Goal: Find specific page/section: Find specific page/section

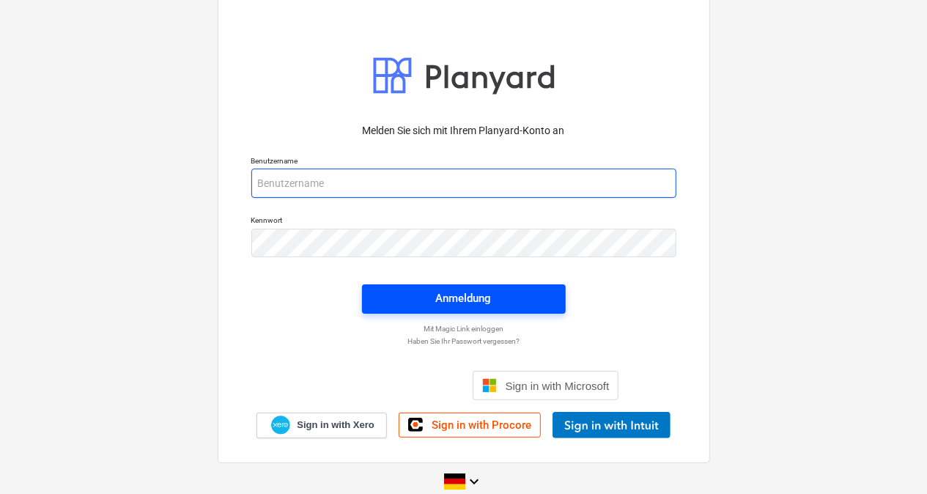
type input "[PERSON_NAME][EMAIL_ADDRESS][PERSON_NAME][DOMAIN_NAME]"
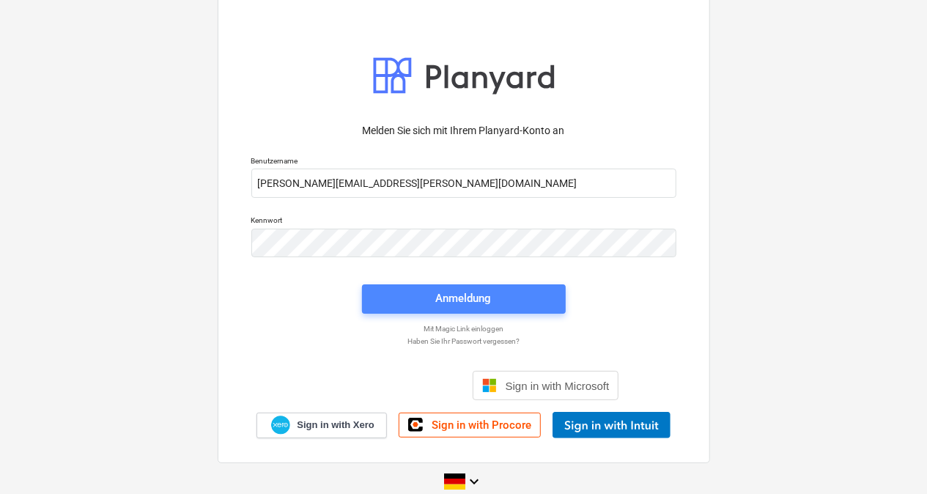
click at [446, 287] on button "Anmeldung" at bounding box center [464, 298] width 204 height 29
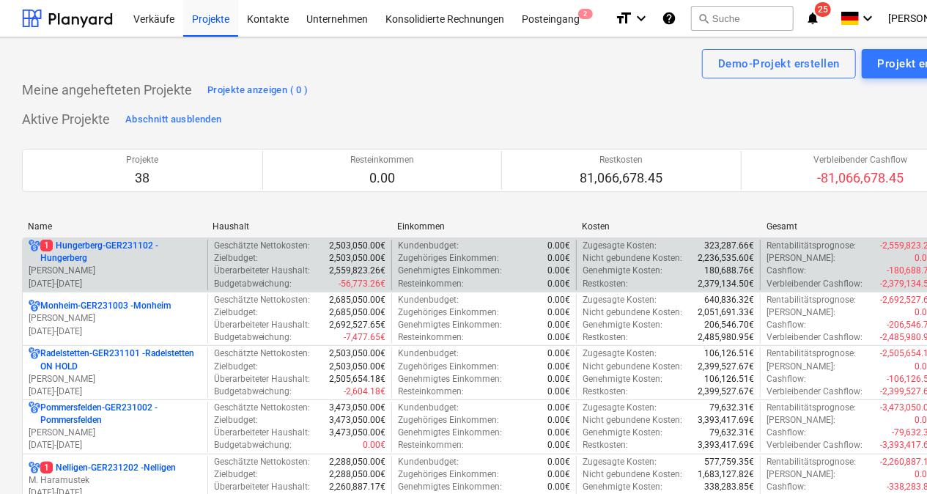
drag, startPoint x: 70, startPoint y: 224, endPoint x: 83, endPoint y: 282, distance: 59.2
click at [70, 224] on div "Name" at bounding box center [114, 226] width 173 height 10
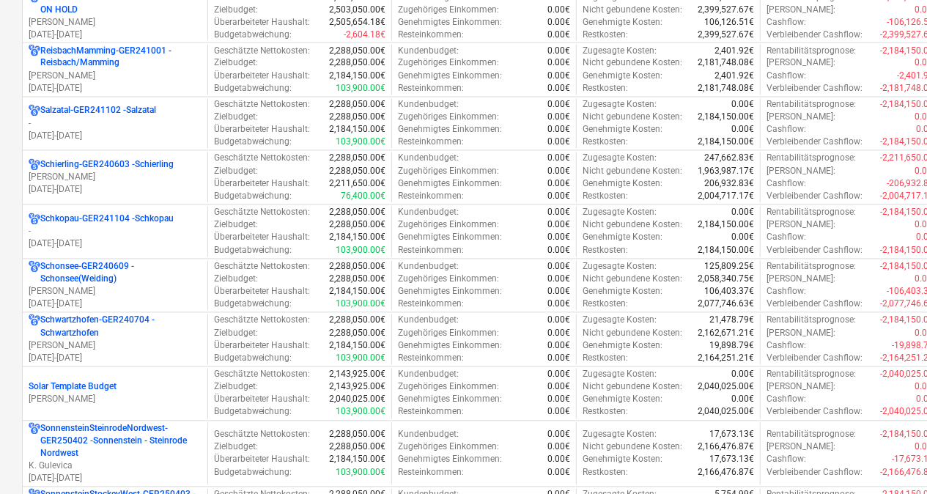
scroll to position [1334, 0]
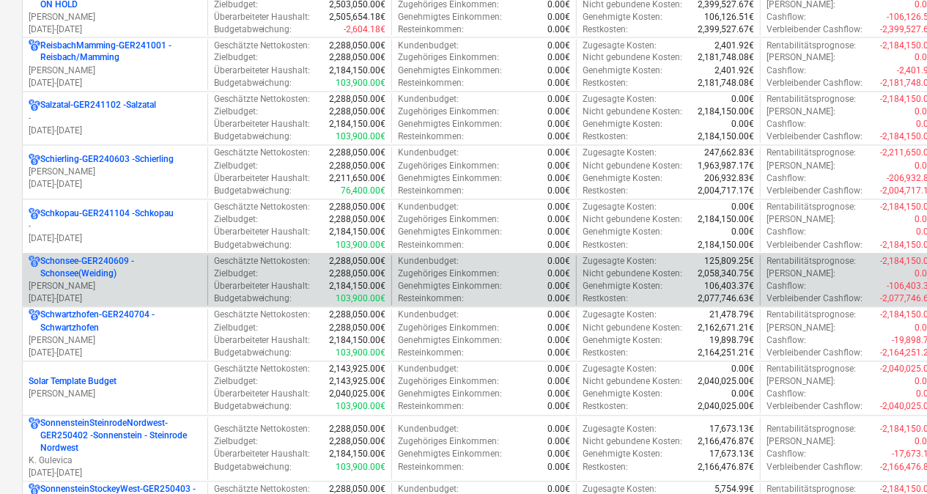
click at [94, 257] on p "Schonsee-GER240609 - Schonsee(Weiding)" at bounding box center [120, 268] width 161 height 25
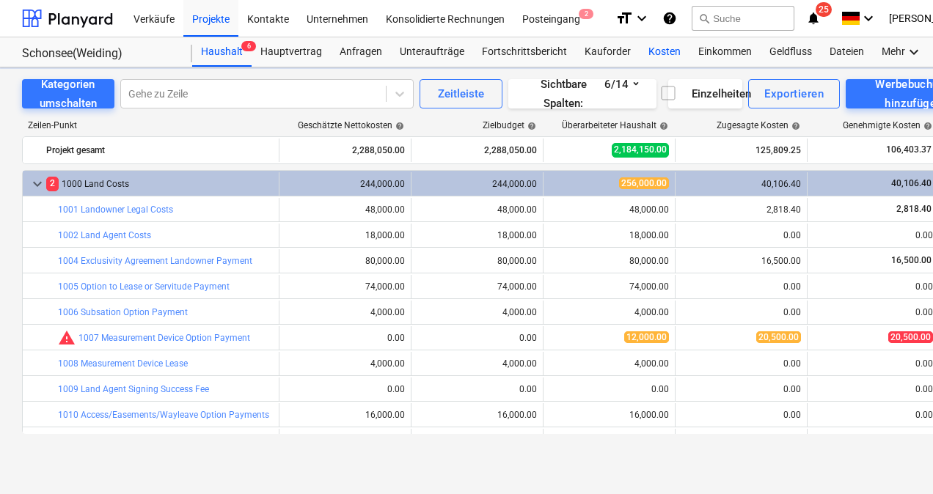
click at [656, 44] on div "Kosten" at bounding box center [664, 51] width 50 height 29
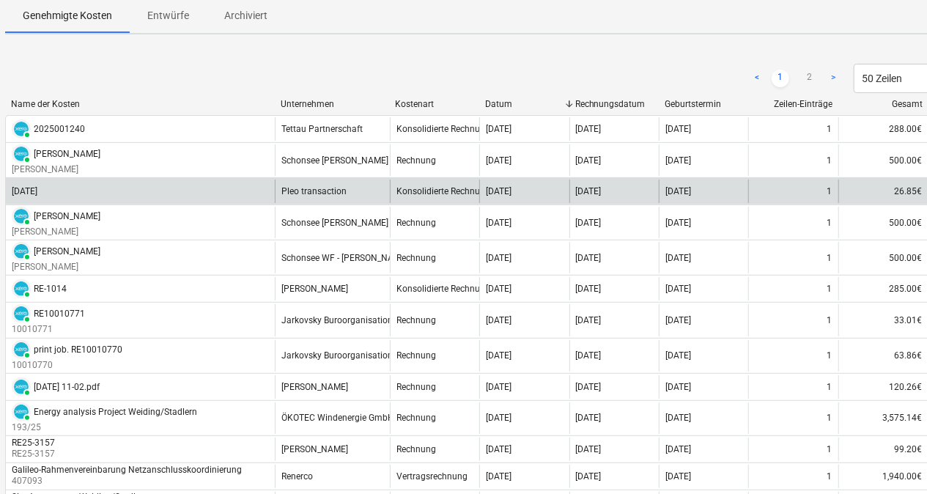
scroll to position [122, 0]
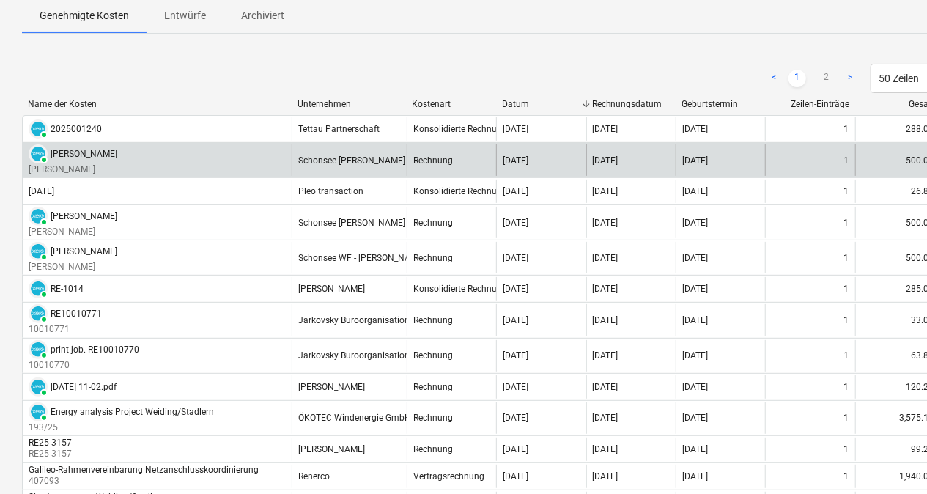
click at [127, 163] on div "PAID Hans Paa Hans Paa" at bounding box center [157, 160] width 269 height 32
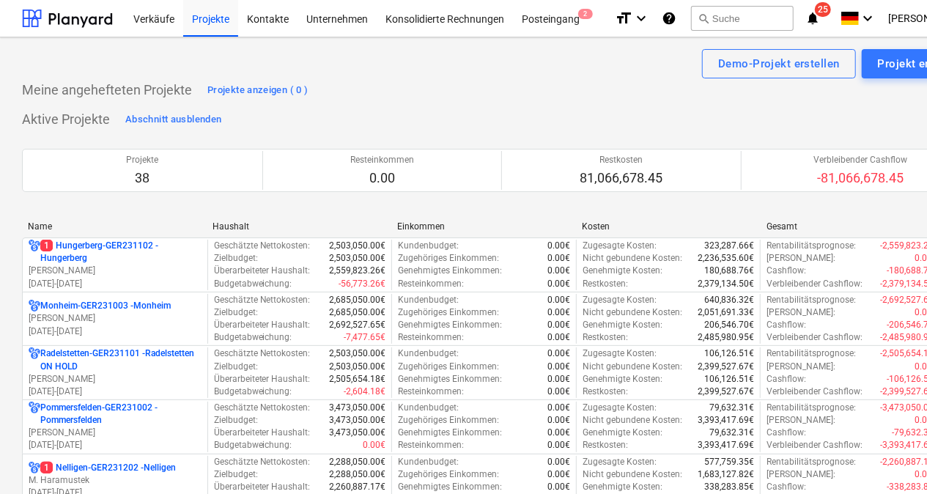
click at [91, 224] on div "Name" at bounding box center [114, 226] width 173 height 10
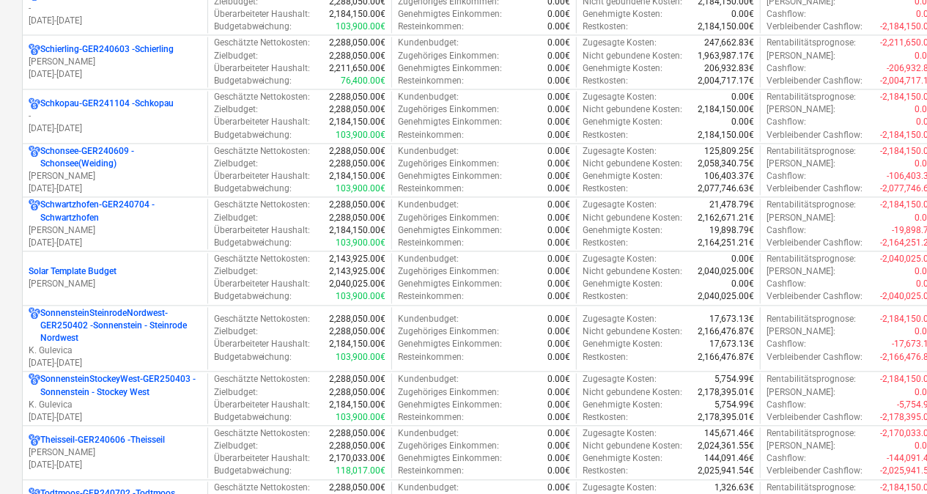
scroll to position [1447, 0]
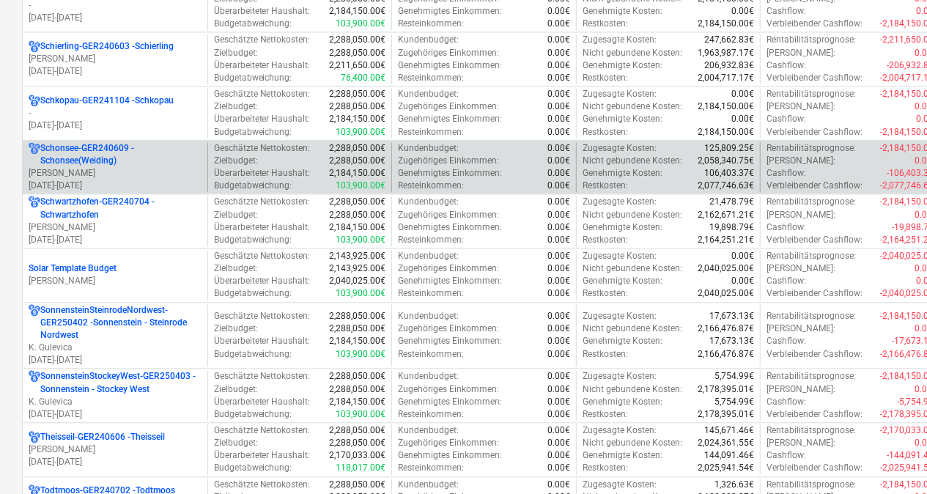
click at [99, 143] on p "Schonsee-GER240609 - Schonsee(Weiding)" at bounding box center [120, 154] width 161 height 25
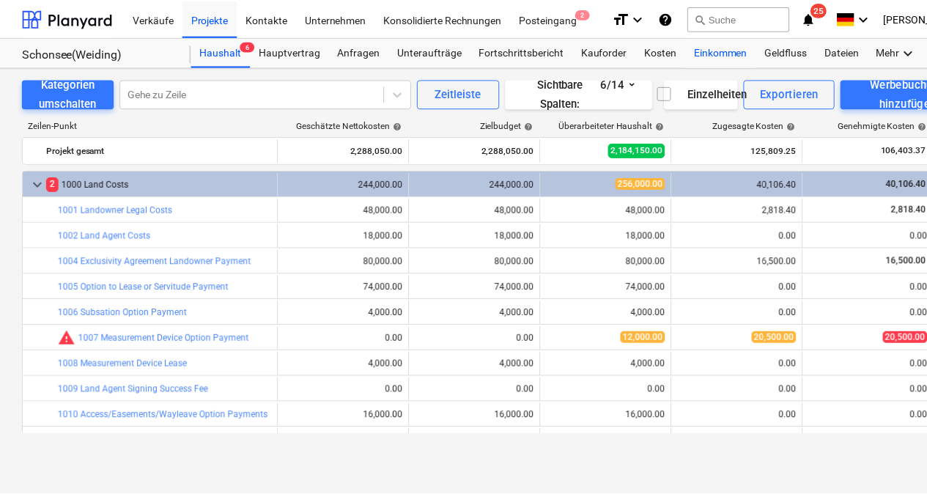
scroll to position [378, 0]
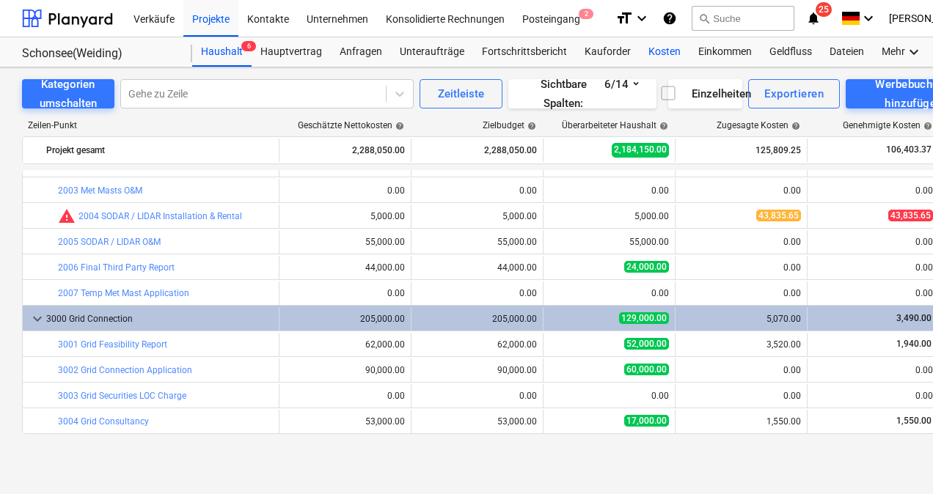
click at [667, 45] on div "Kosten" at bounding box center [664, 51] width 50 height 29
